Goal: Task Accomplishment & Management: Manage account settings

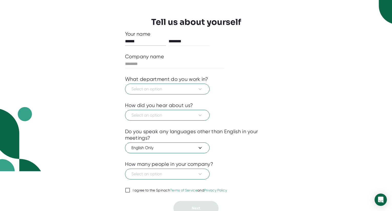
scroll to position [44, 0]
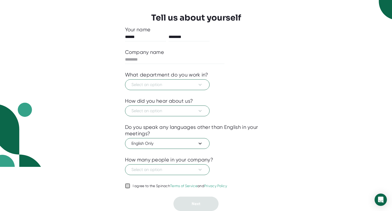
click at [130, 185] on input "I agree to the Spinach Terms of Service and Privacy Policy" at bounding box center [127, 185] width 5 height 6
checkbox input "true"
click at [135, 60] on input "text" at bounding box center [175, 59] width 100 height 8
type input "**"
click at [174, 85] on span "Select an option" at bounding box center [167, 84] width 72 height 6
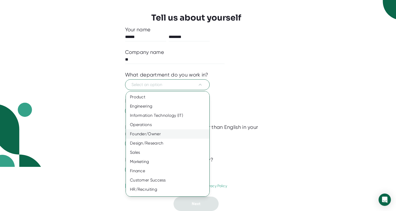
click at [154, 134] on div "Founder/Owner" at bounding box center [169, 133] width 87 height 9
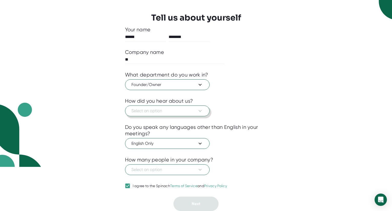
click at [165, 108] on span "Select an option" at bounding box center [167, 111] width 72 height 6
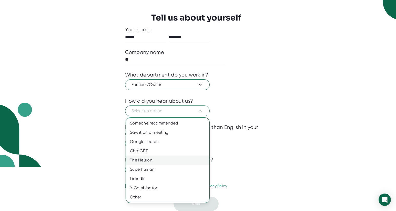
click at [150, 161] on div "The Neuron" at bounding box center [168, 159] width 84 height 9
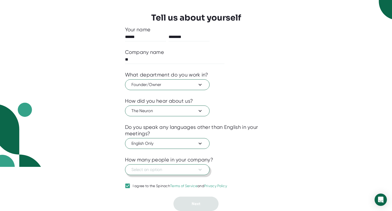
click at [141, 170] on span "Select an option" at bounding box center [167, 169] width 72 height 6
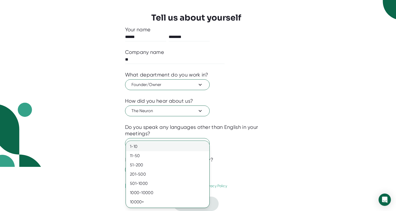
click at [136, 147] on div "1-10" at bounding box center [168, 146] width 84 height 9
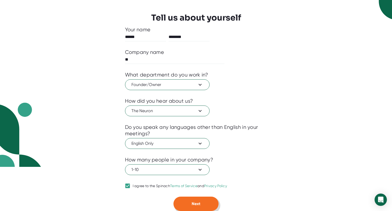
click at [200, 204] on span "Next" at bounding box center [196, 203] width 9 height 5
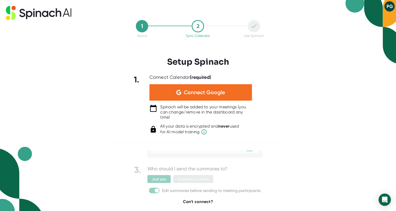
scroll to position [64, 0]
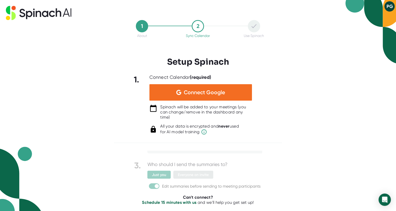
click at [153, 174] on img at bounding box center [198, 138] width 128 height 104
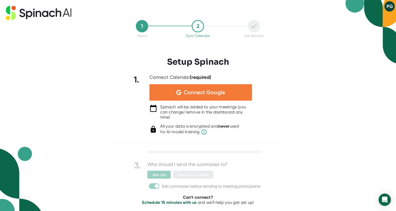
click at [202, 91] on span "Connect Google" at bounding box center [204, 92] width 41 height 5
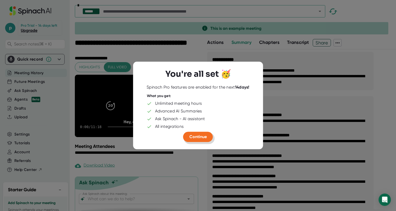
click at [195, 135] on span "Continue" at bounding box center [197, 136] width 17 height 5
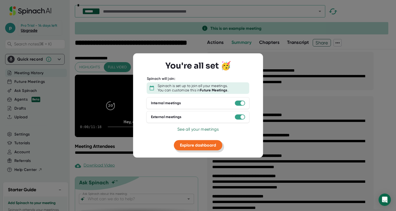
click at [197, 146] on span "Explore dashboard" at bounding box center [198, 144] width 36 height 5
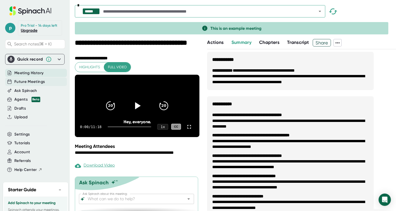
click at [35, 85] on span "Future Meetings" at bounding box center [29, 82] width 30 height 6
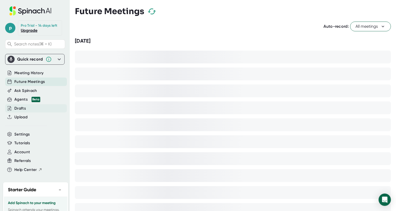
click at [18, 111] on div "Drafts" at bounding box center [20, 108] width 12 height 6
